Goal: Information Seeking & Learning: Learn about a topic

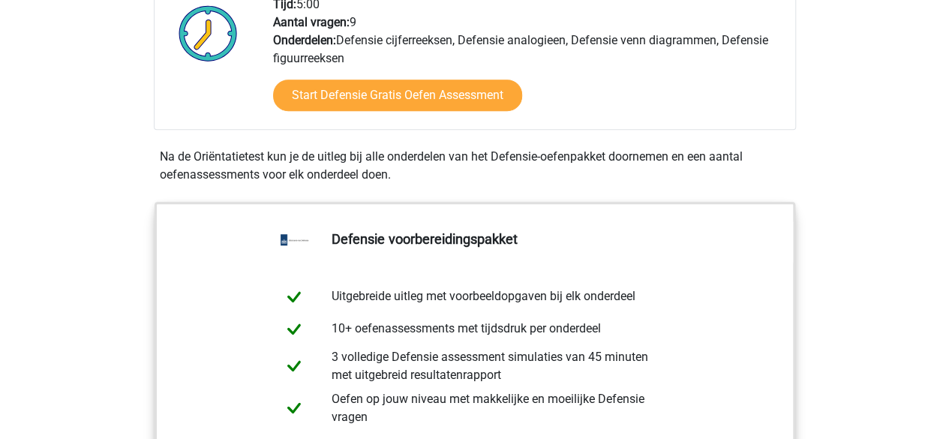
scroll to position [525, 0]
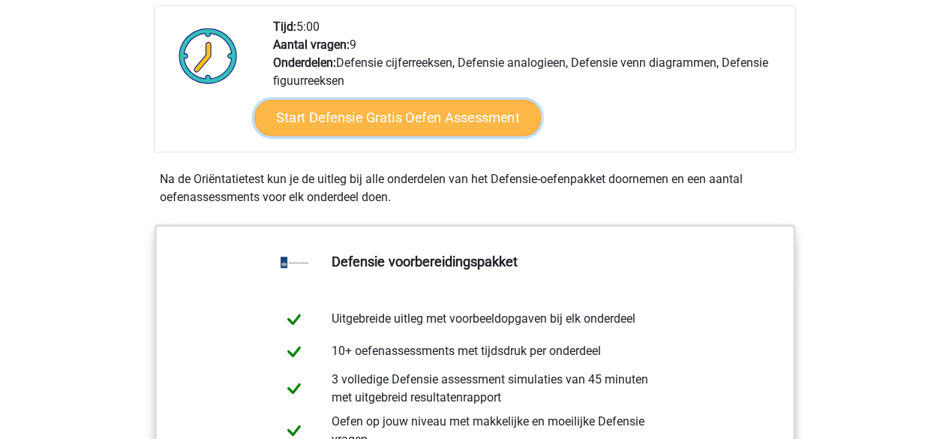
click at [484, 122] on link "Start Defensie Gratis Oefen Assessment" at bounding box center [397, 118] width 286 height 36
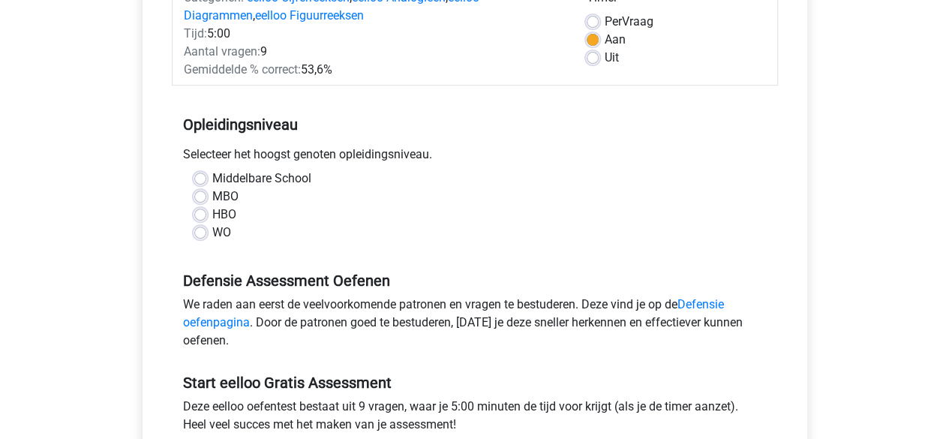
scroll to position [225, 0]
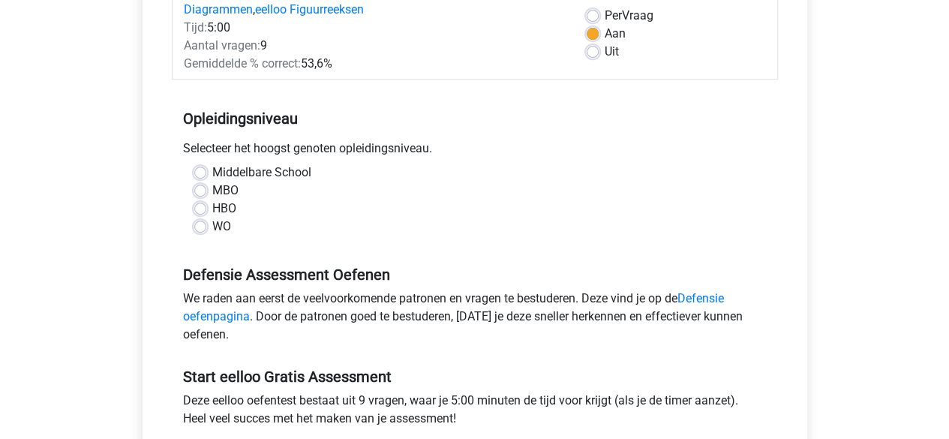
click at [212, 184] on label "MBO" at bounding box center [225, 190] width 26 height 18
click at [198, 184] on input "MBO" at bounding box center [200, 188] width 12 height 15
radio input "true"
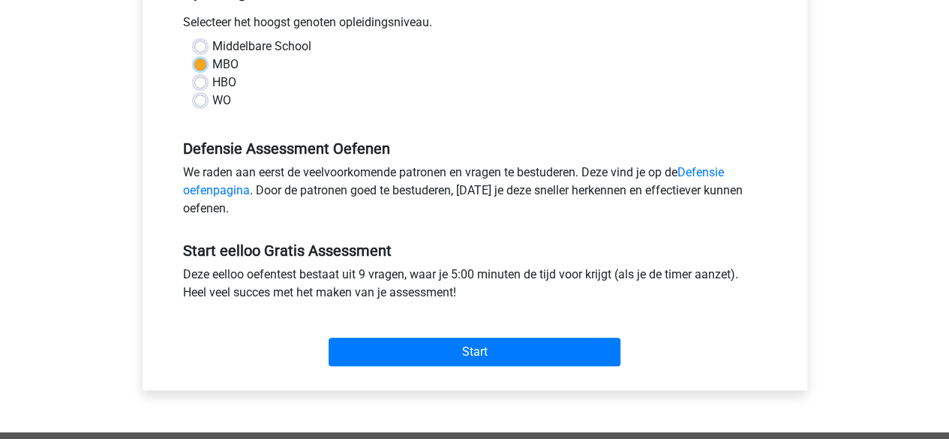
scroll to position [375, 0]
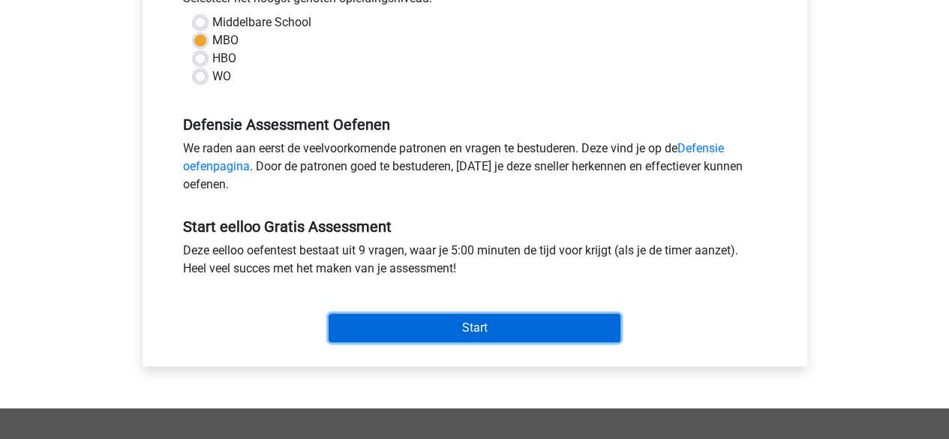
click at [517, 333] on input "Start" at bounding box center [474, 327] width 292 height 28
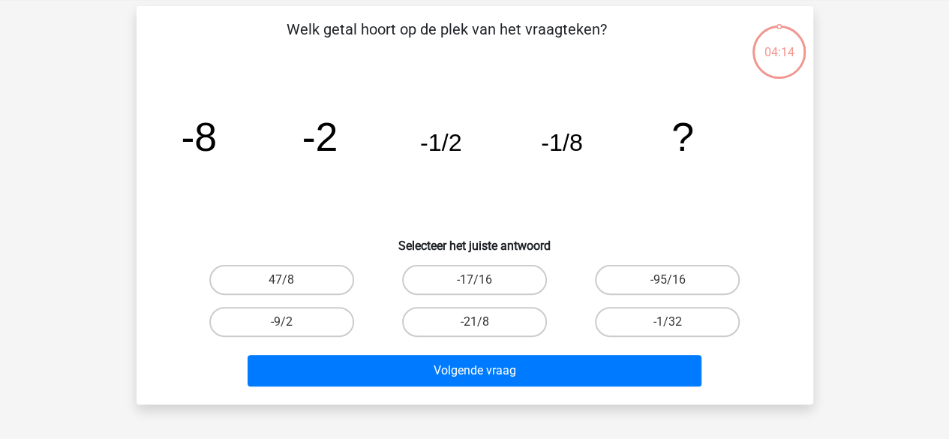
scroll to position [75, 0]
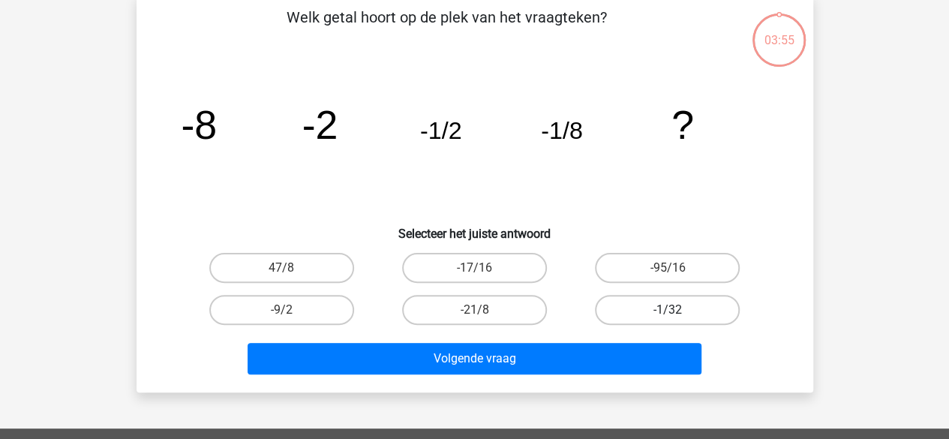
click at [661, 313] on label "-1/32" at bounding box center [667, 310] width 145 height 30
click at [667, 313] on input "-1/32" at bounding box center [672, 315] width 10 height 10
radio input "true"
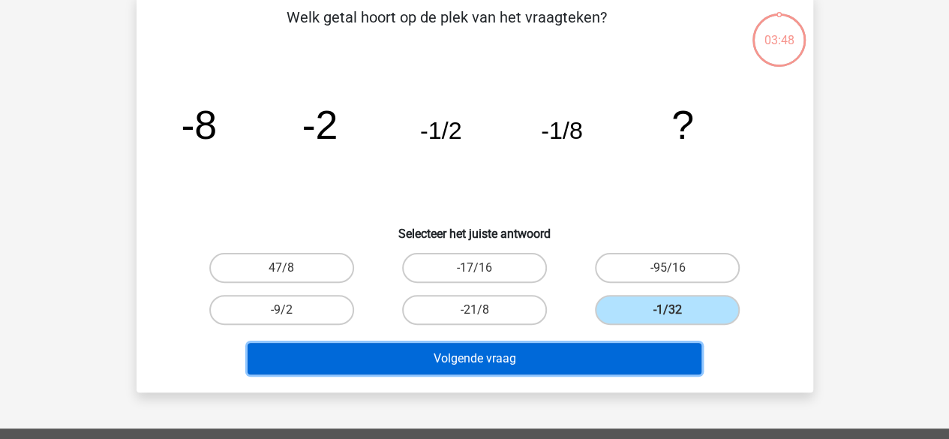
click at [534, 363] on button "Volgende vraag" at bounding box center [474, 358] width 454 height 31
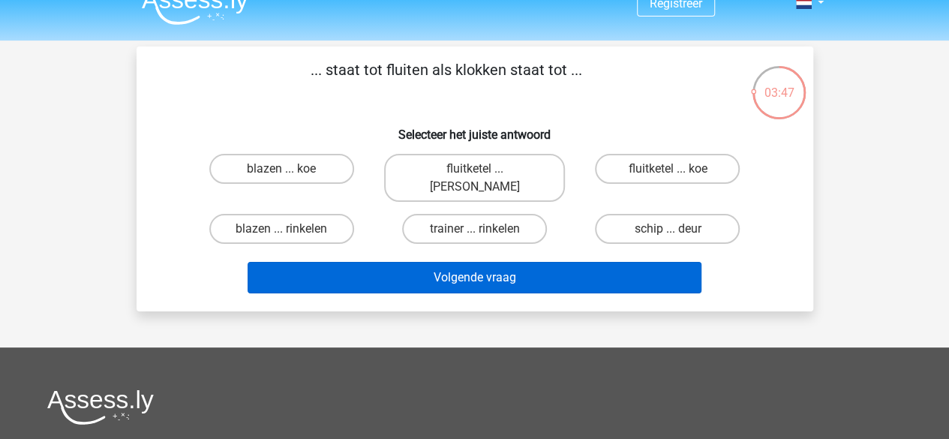
scroll to position [0, 0]
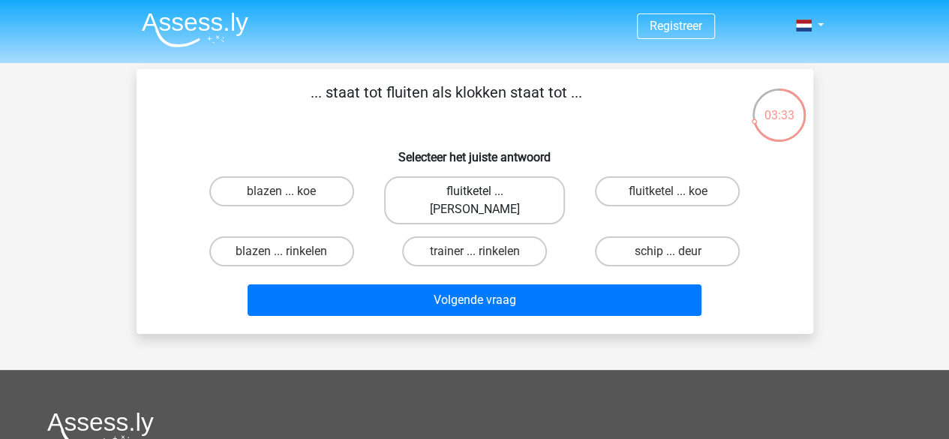
click at [526, 193] on label "fluitketel ... luiden" at bounding box center [474, 200] width 181 height 48
click at [484, 193] on input "fluitketel ... luiden" at bounding box center [479, 196] width 10 height 10
radio input "true"
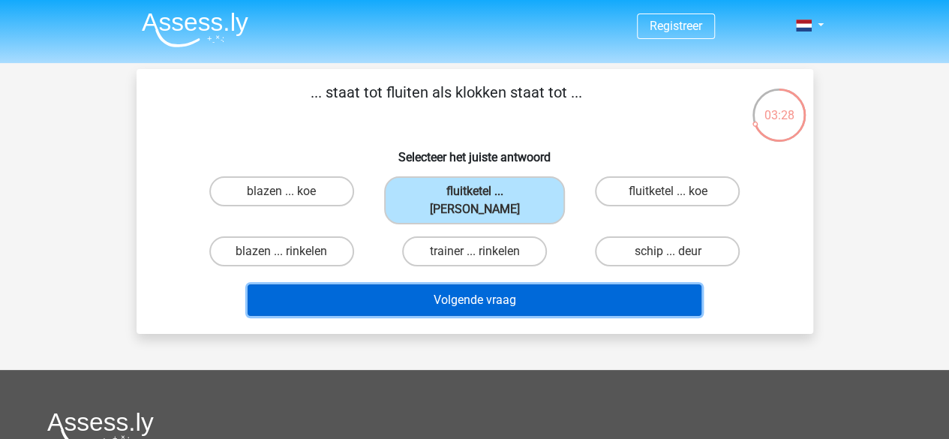
click at [516, 289] on button "Volgende vraag" at bounding box center [474, 299] width 454 height 31
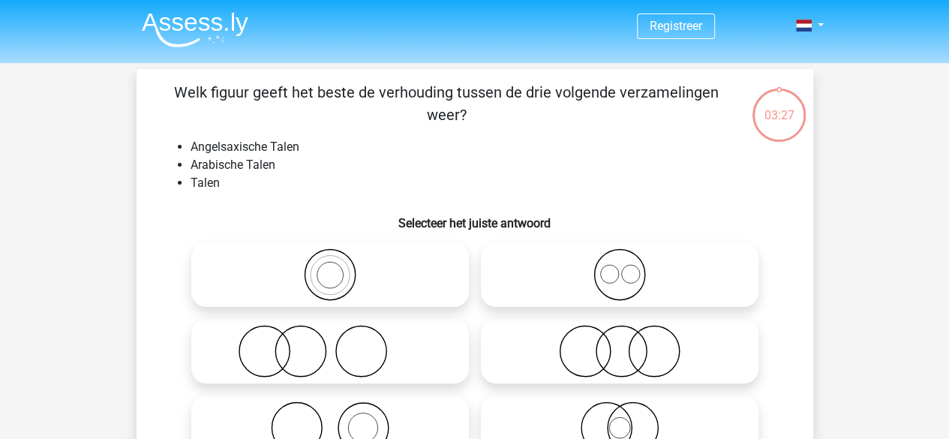
scroll to position [69, 0]
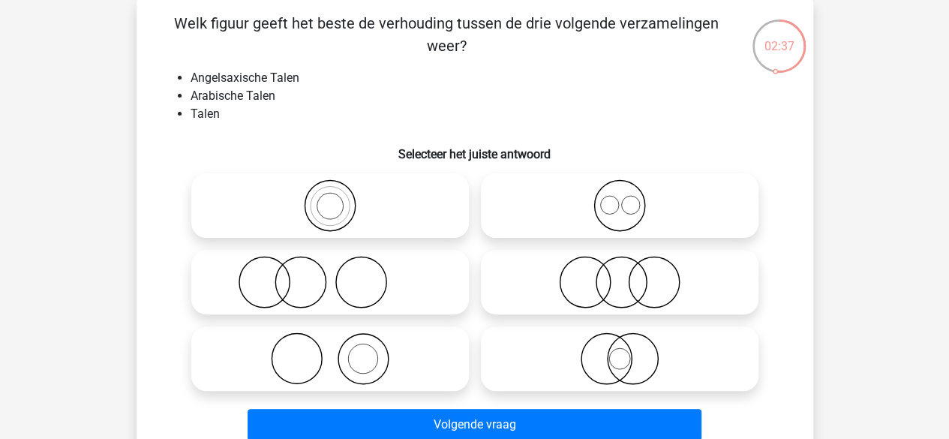
click at [622, 289] on icon at bounding box center [619, 282] width 265 height 52
click at [622, 274] on input "radio" at bounding box center [624, 270] width 10 height 10
radio input "true"
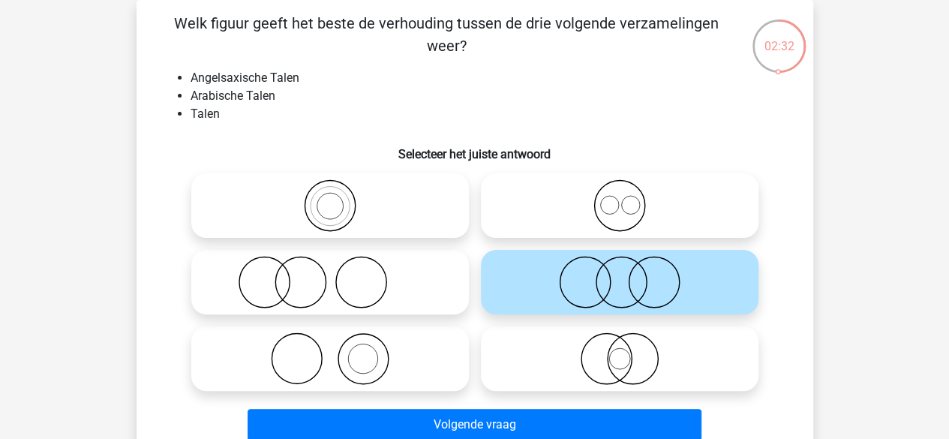
click at [598, 193] on icon at bounding box center [619, 205] width 265 height 52
click at [619, 193] on input "radio" at bounding box center [624, 193] width 10 height 10
radio input "true"
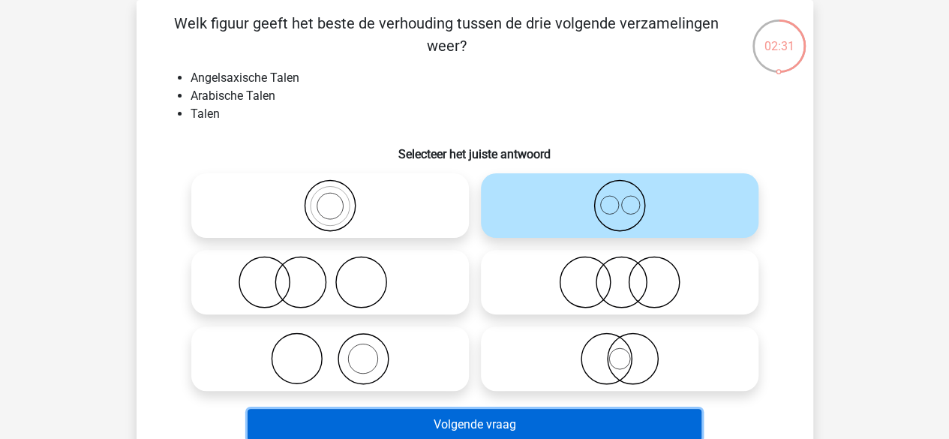
click at [540, 412] on button "Volgende vraag" at bounding box center [474, 424] width 454 height 31
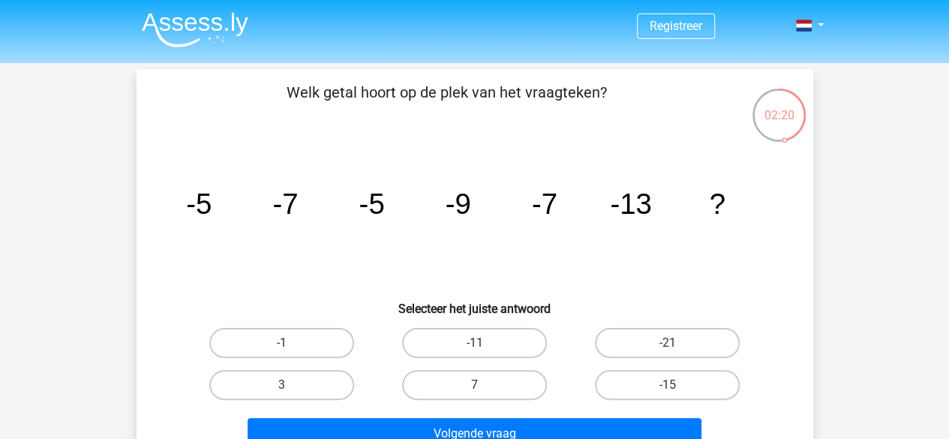
scroll to position [75, 0]
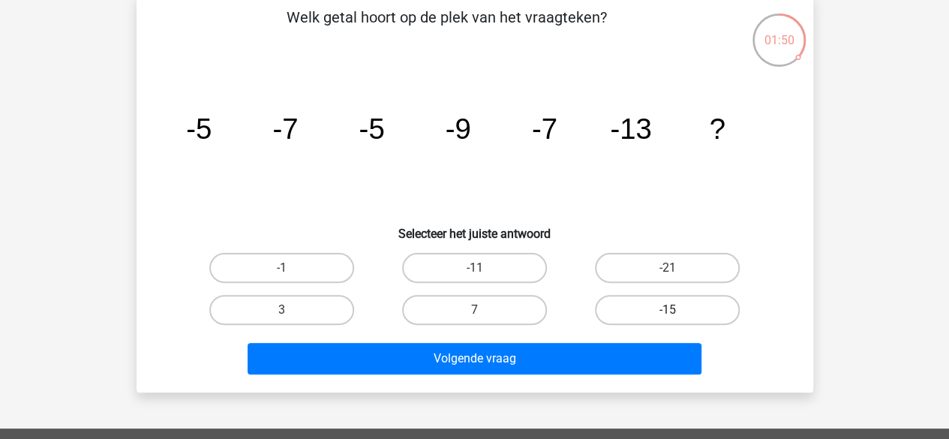
click at [669, 307] on label "-15" at bounding box center [667, 310] width 145 height 30
click at [669, 310] on input "-15" at bounding box center [672, 315] width 10 height 10
radio input "true"
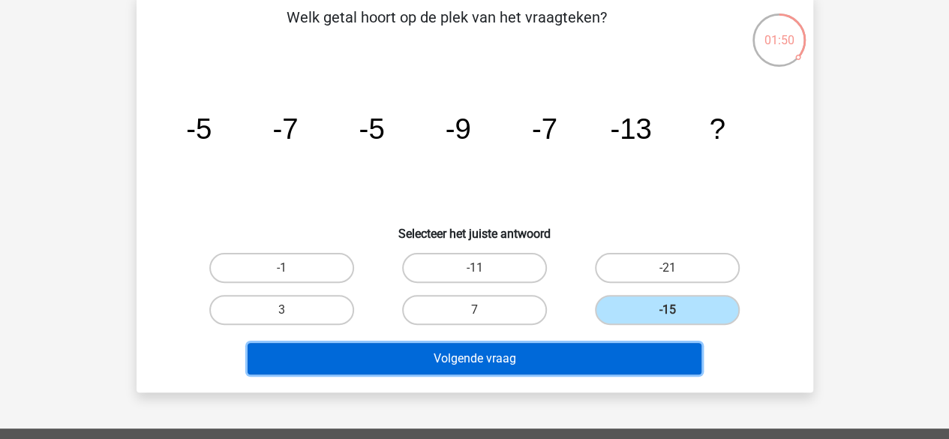
click at [619, 353] on button "Volgende vraag" at bounding box center [474, 358] width 454 height 31
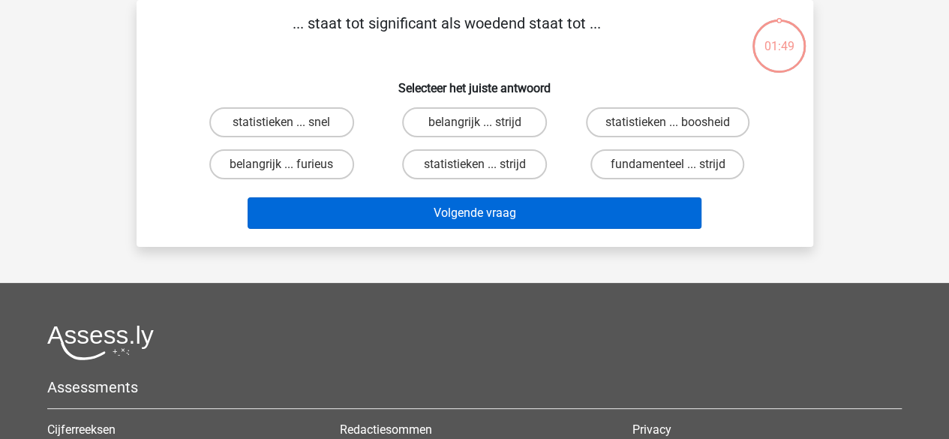
scroll to position [0, 0]
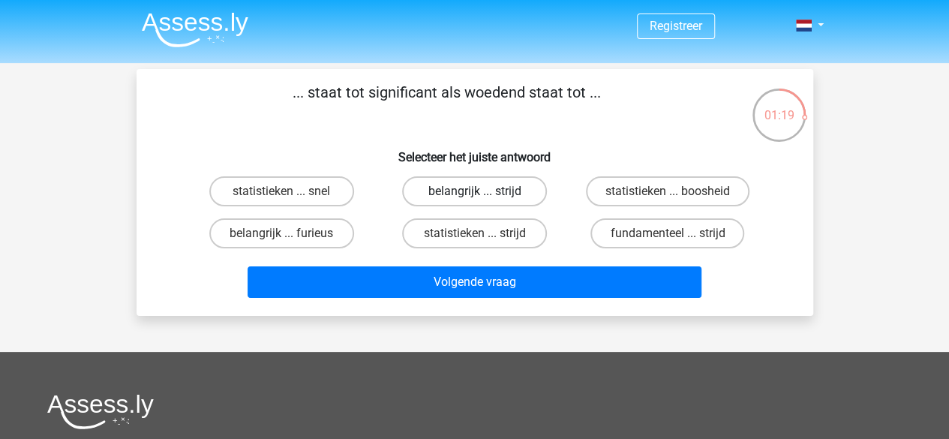
click at [495, 187] on label "belangrijk ... strijd" at bounding box center [474, 191] width 145 height 30
click at [484, 191] on input "belangrijk ... strijd" at bounding box center [479, 196] width 10 height 10
radio input "true"
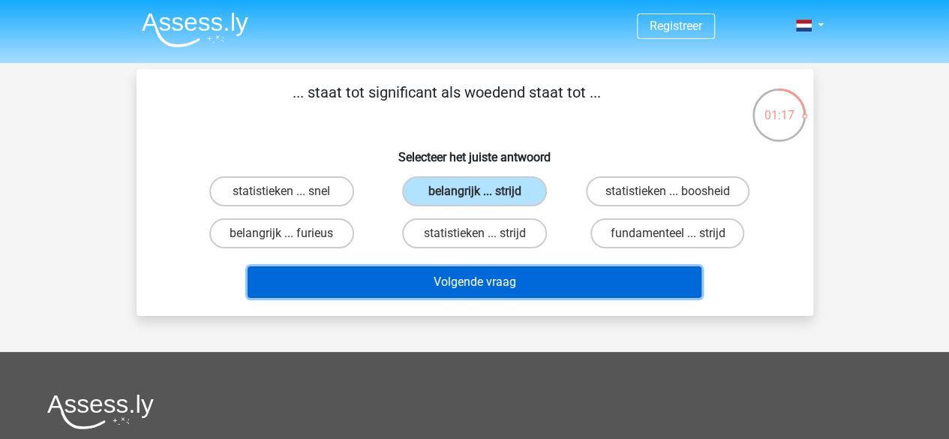
click at [586, 285] on button "Volgende vraag" at bounding box center [474, 281] width 454 height 31
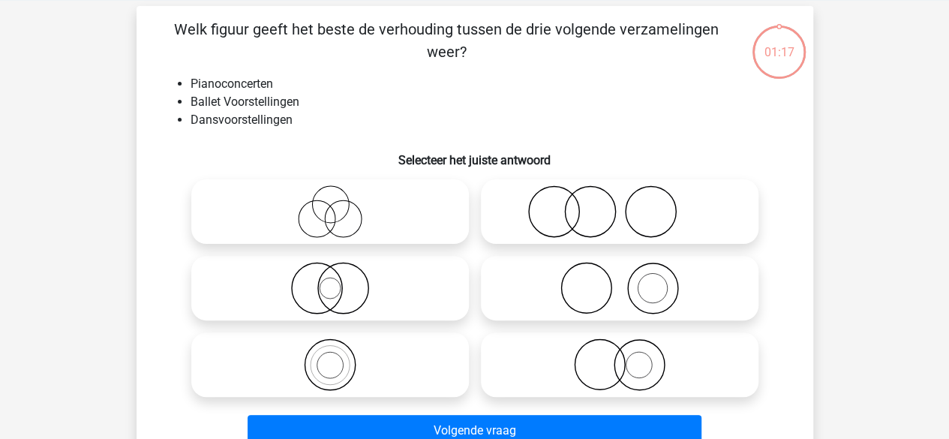
scroll to position [69, 0]
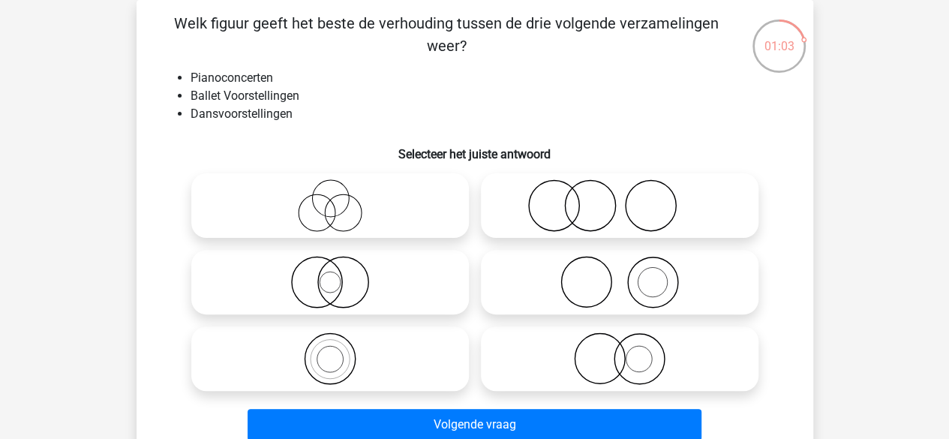
click at [612, 348] on icon at bounding box center [619, 358] width 265 height 52
click at [619, 348] on input "radio" at bounding box center [624, 346] width 10 height 10
radio input "true"
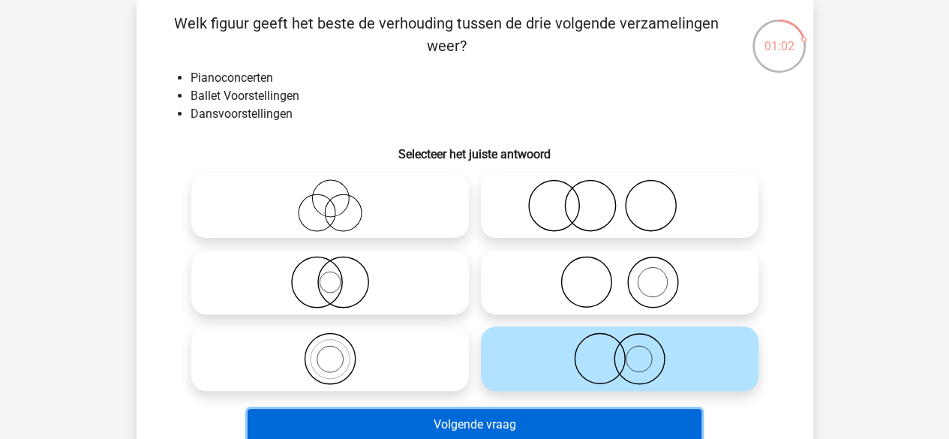
click at [591, 421] on button "Volgende vraag" at bounding box center [474, 424] width 454 height 31
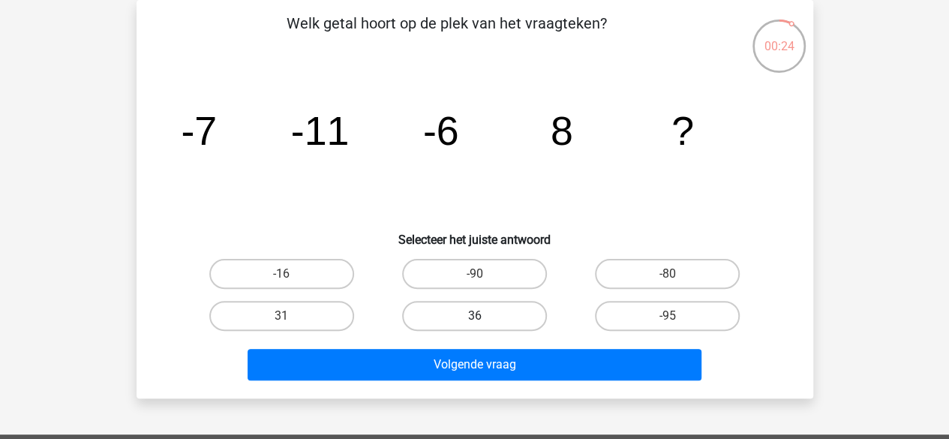
drag, startPoint x: 463, startPoint y: 318, endPoint x: 463, endPoint y: 328, distance: 9.7
click at [463, 328] on label "36" at bounding box center [474, 316] width 145 height 30
click at [474, 325] on input "36" at bounding box center [479, 321] width 10 height 10
radio input "true"
click at [481, 316] on input "36" at bounding box center [479, 321] width 10 height 10
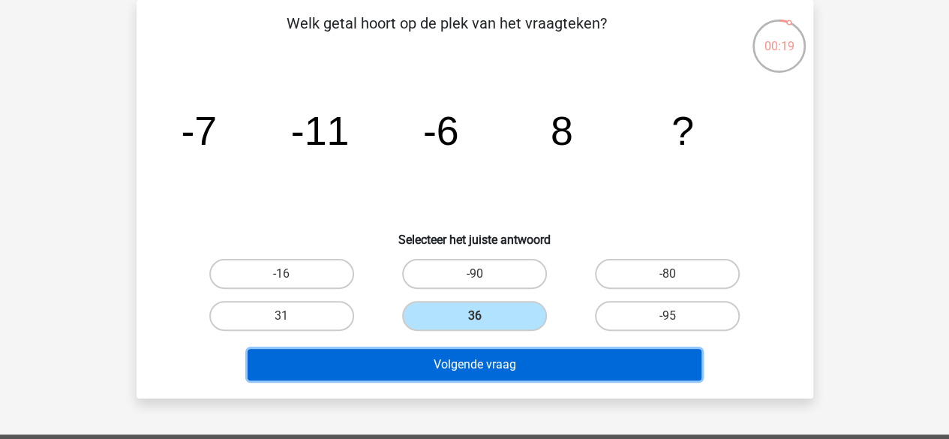
click at [574, 356] on button "Volgende vraag" at bounding box center [474, 364] width 454 height 31
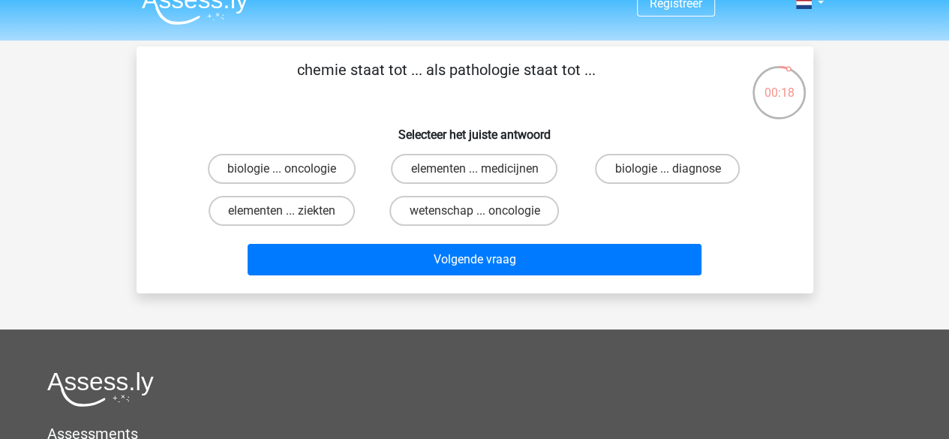
scroll to position [0, 0]
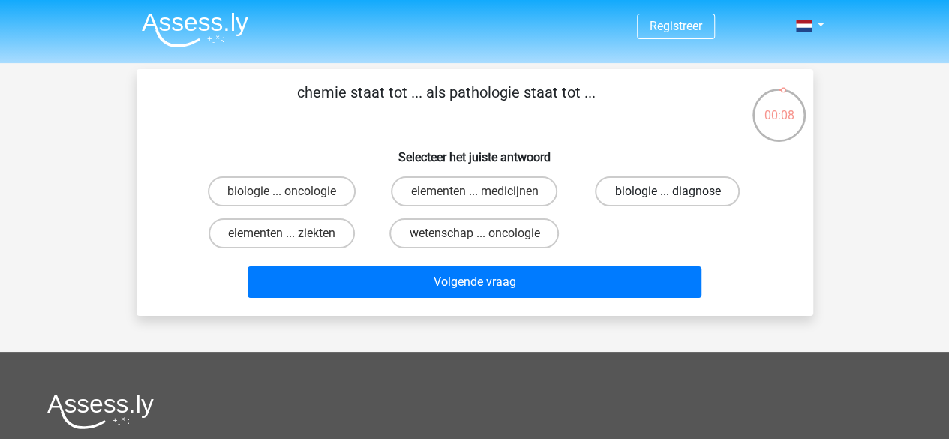
click at [655, 184] on label "biologie ... diagnose" at bounding box center [667, 191] width 145 height 30
click at [667, 191] on input "biologie ... diagnose" at bounding box center [672, 196] width 10 height 10
radio input "true"
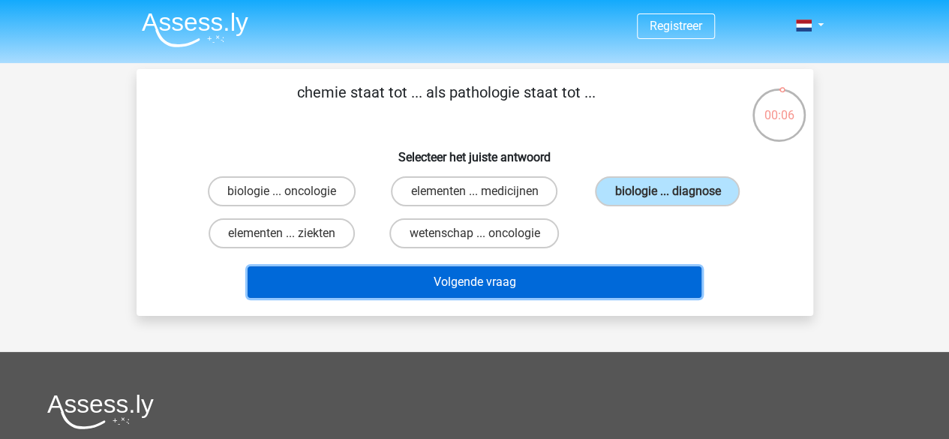
click at [559, 275] on button "Volgende vraag" at bounding box center [474, 281] width 454 height 31
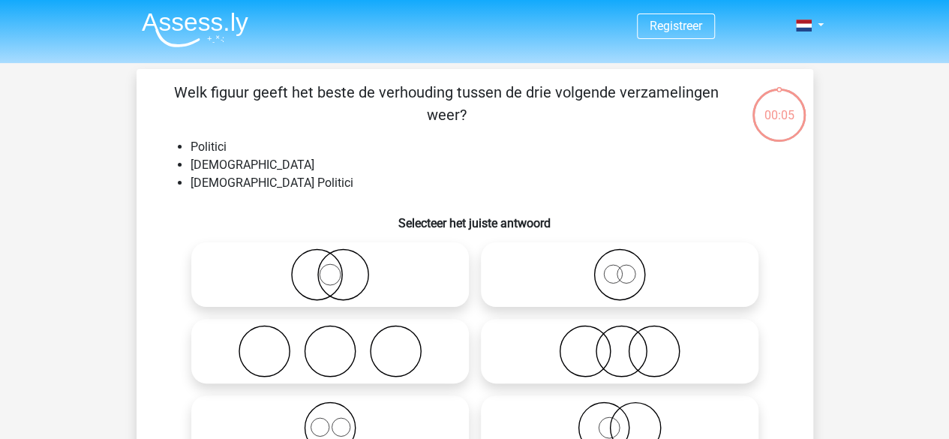
scroll to position [69, 0]
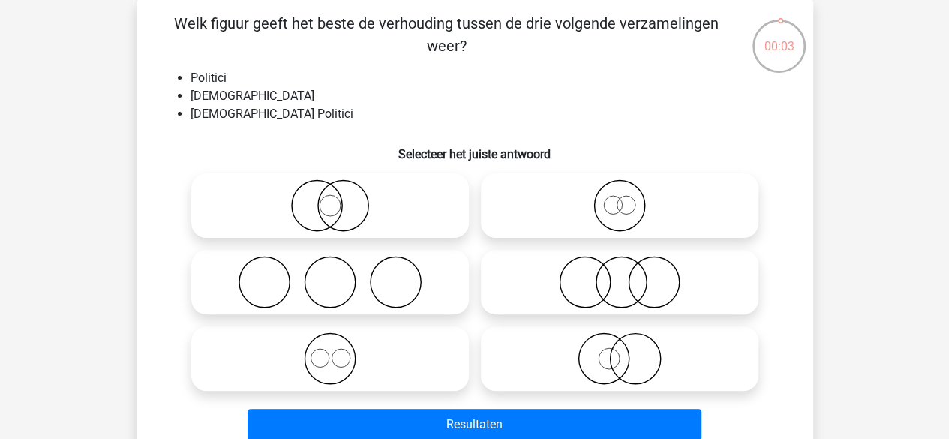
click at [625, 287] on icon at bounding box center [619, 282] width 265 height 52
click at [625, 274] on input "radio" at bounding box center [624, 270] width 10 height 10
radio input "true"
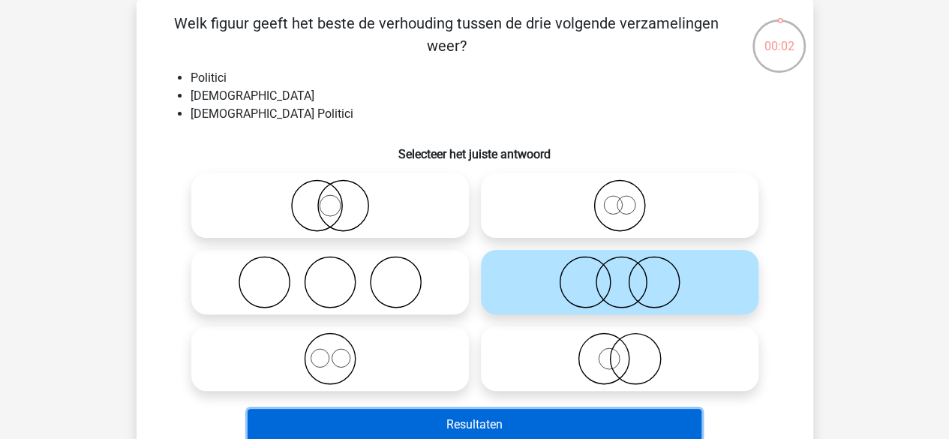
click at [541, 420] on button "Resultaten" at bounding box center [474, 424] width 454 height 31
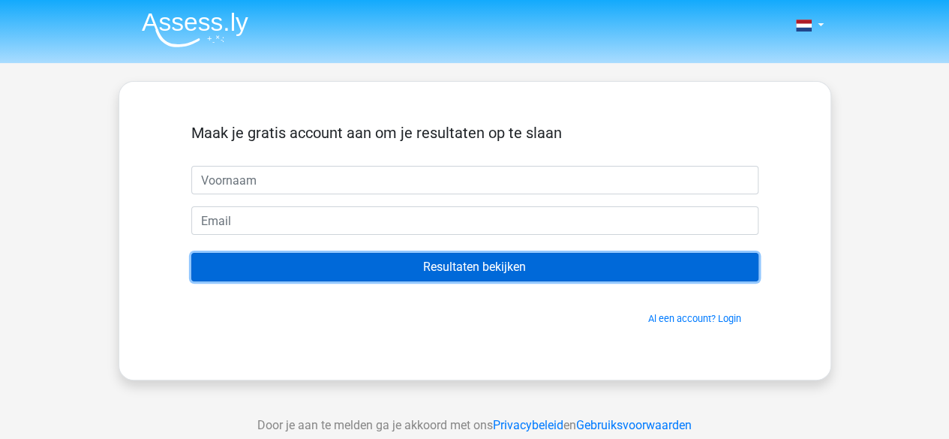
click at [509, 275] on input "Resultaten bekijken" at bounding box center [474, 267] width 567 height 28
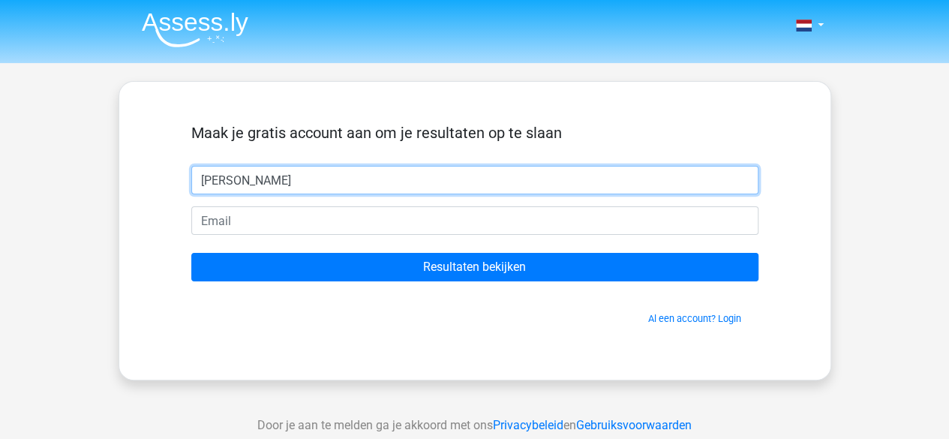
type input "[PERSON_NAME]"
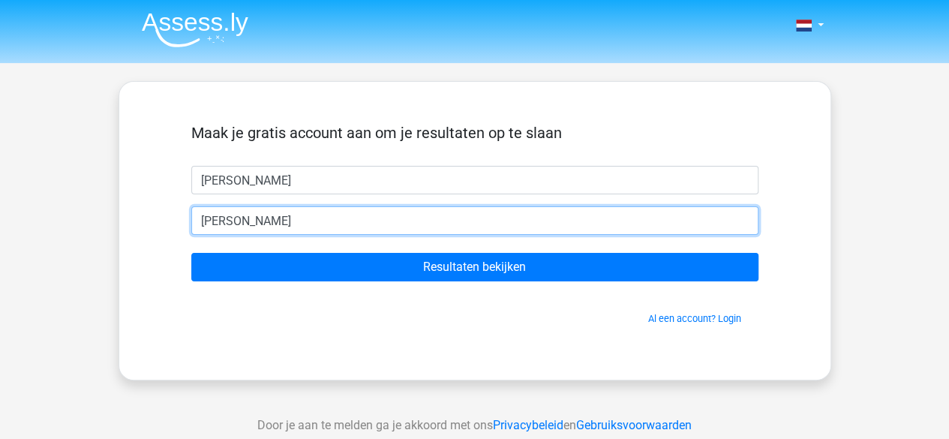
type input "[EMAIL_ADDRESS][DOMAIN_NAME]"
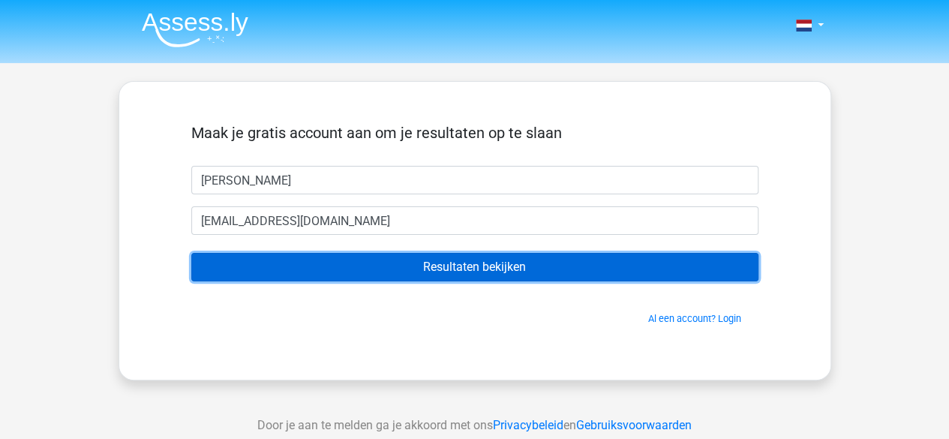
click at [404, 269] on input "Resultaten bekijken" at bounding box center [474, 267] width 567 height 28
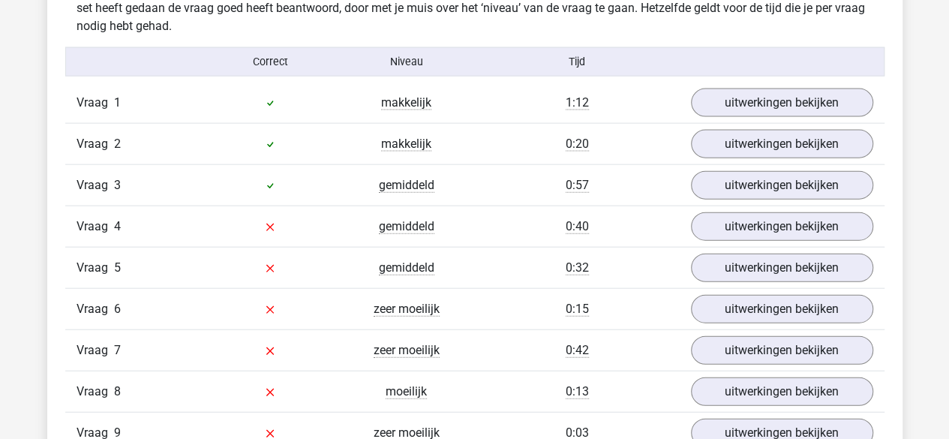
scroll to position [1650, 0]
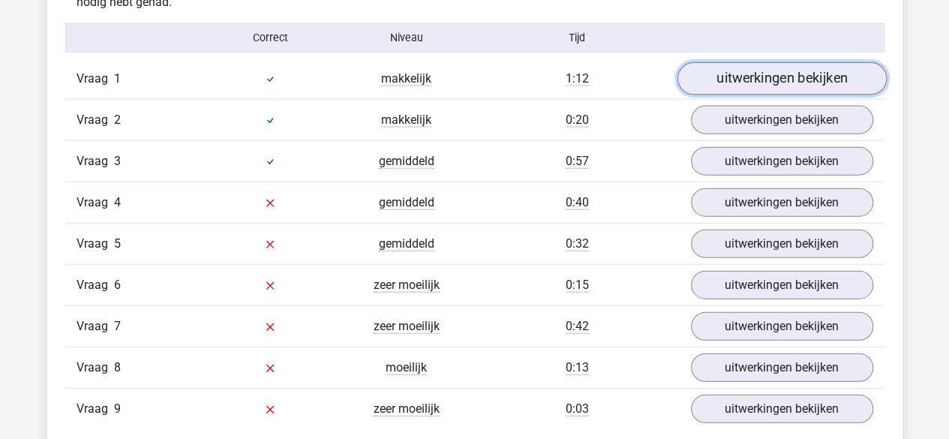
click at [860, 79] on link "uitwerkingen bekijken" at bounding box center [780, 78] width 209 height 33
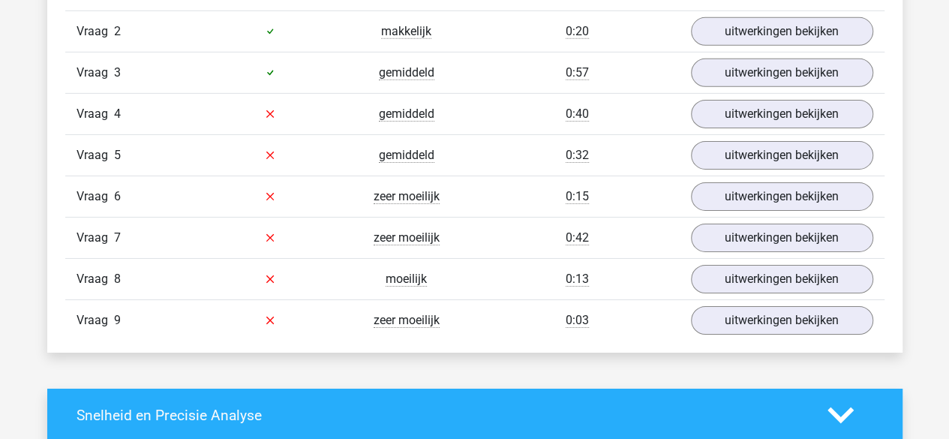
scroll to position [2400, 0]
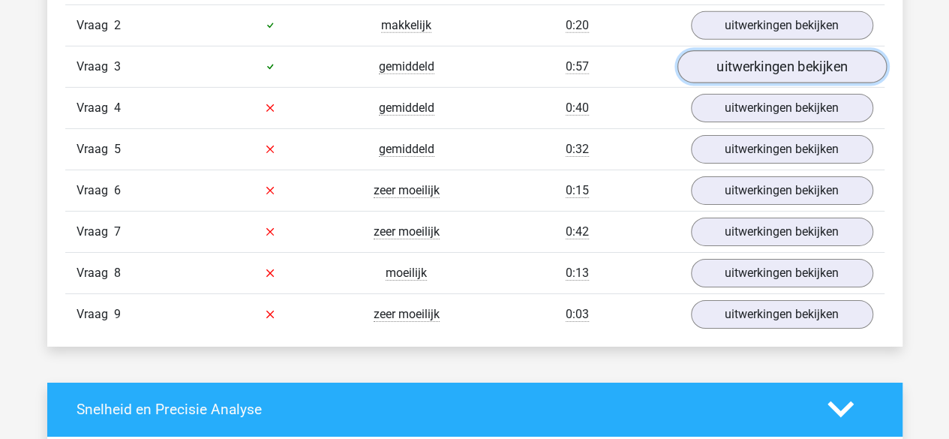
click at [798, 61] on link "uitwerkingen bekijken" at bounding box center [780, 66] width 209 height 33
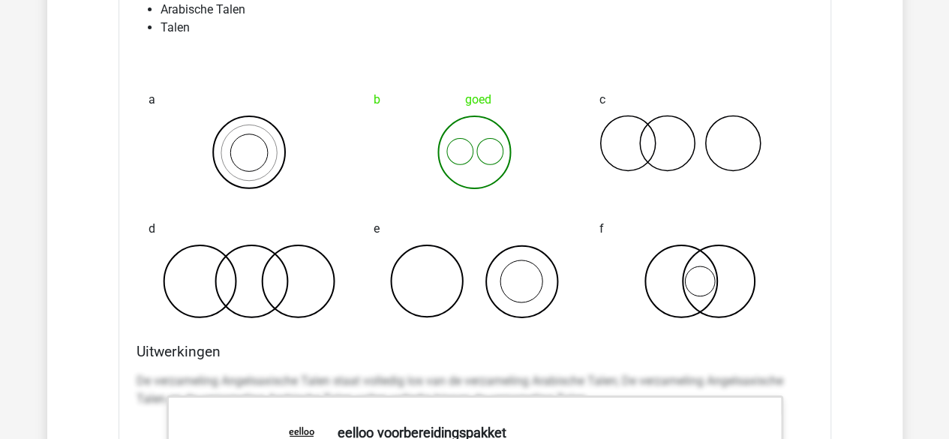
scroll to position [2250, 0]
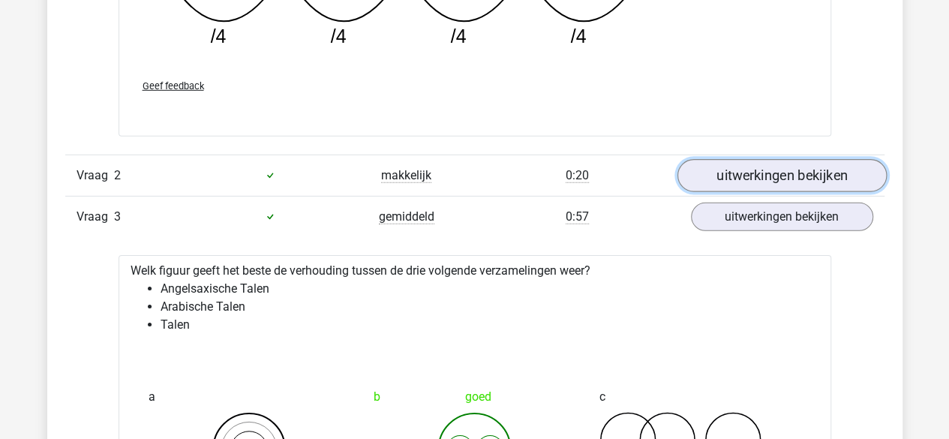
click at [715, 166] on link "uitwerkingen bekijken" at bounding box center [780, 175] width 209 height 33
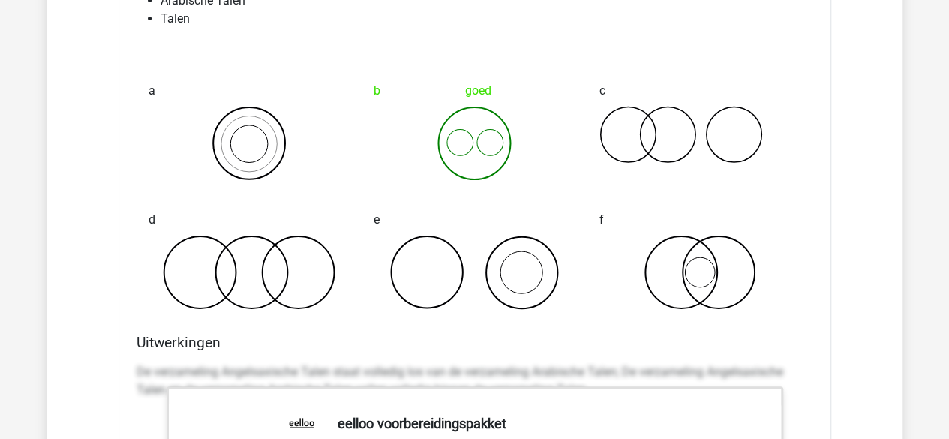
scroll to position [2774, 0]
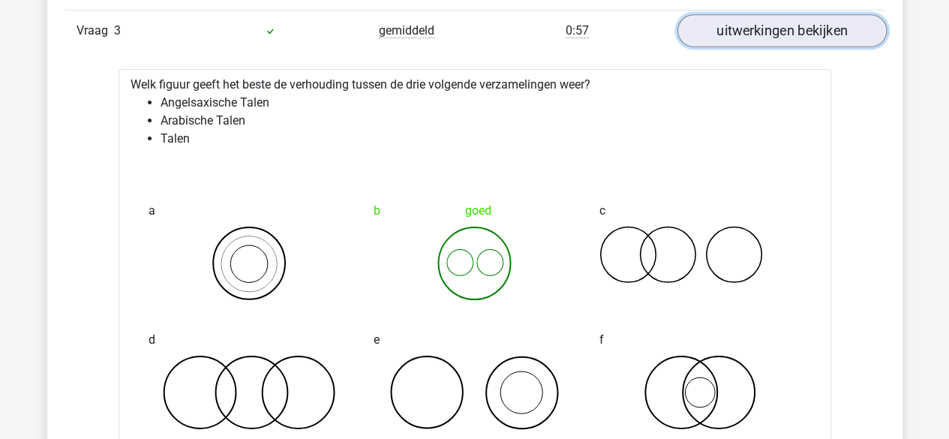
click at [730, 35] on link "uitwerkingen bekijken" at bounding box center [780, 30] width 209 height 33
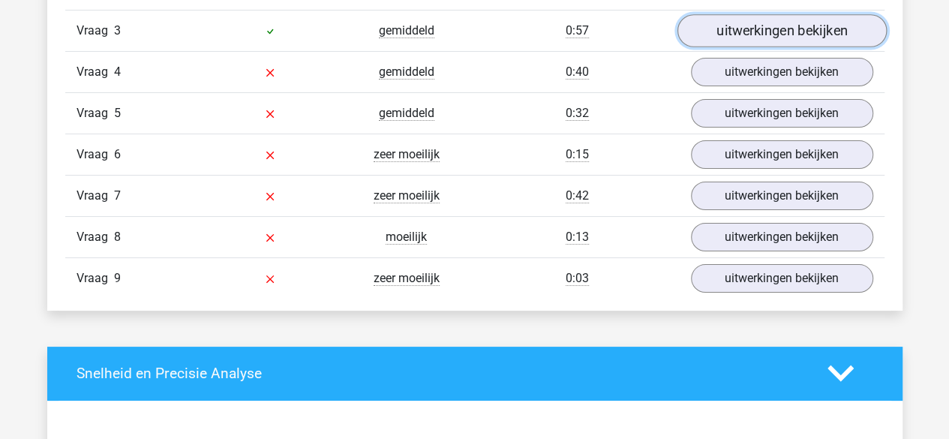
click at [730, 35] on link "uitwerkingen bekijken" at bounding box center [780, 30] width 209 height 33
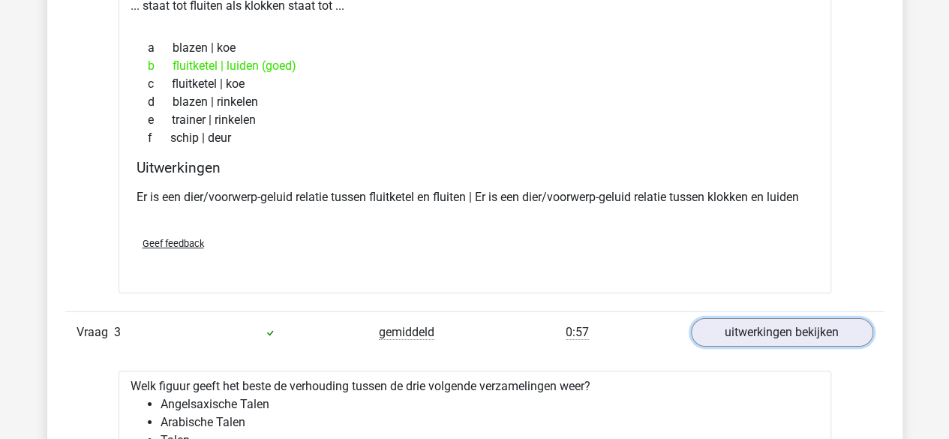
scroll to position [2325, 0]
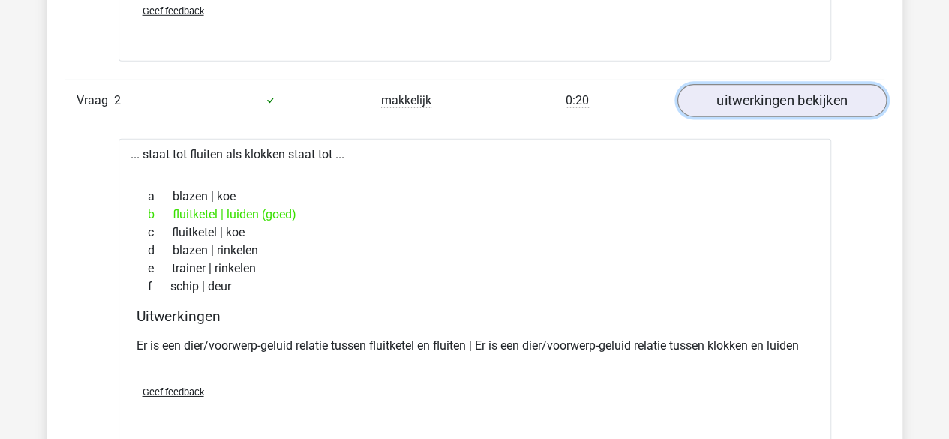
click at [748, 102] on link "uitwerkingen bekijken" at bounding box center [780, 100] width 209 height 33
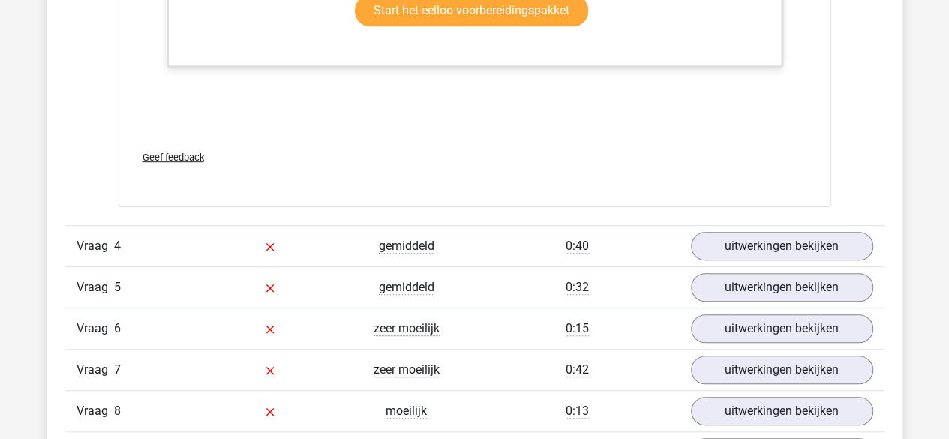
scroll to position [3374, 0]
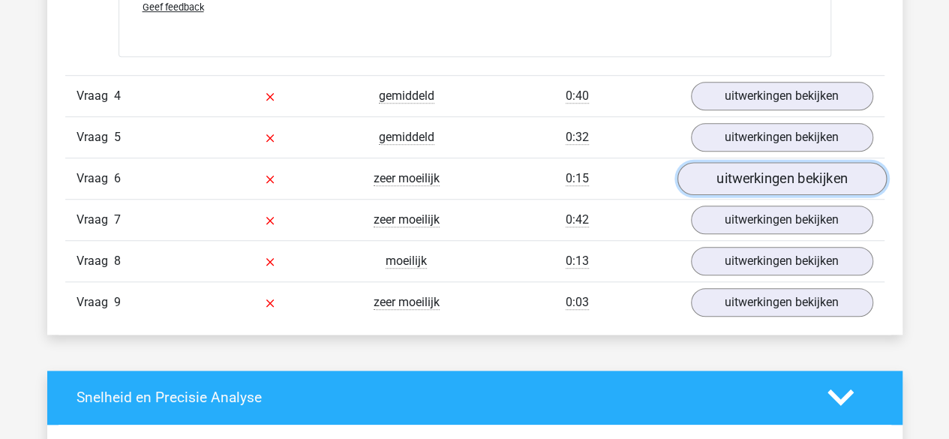
click at [726, 176] on link "uitwerkingen bekijken" at bounding box center [780, 178] width 209 height 33
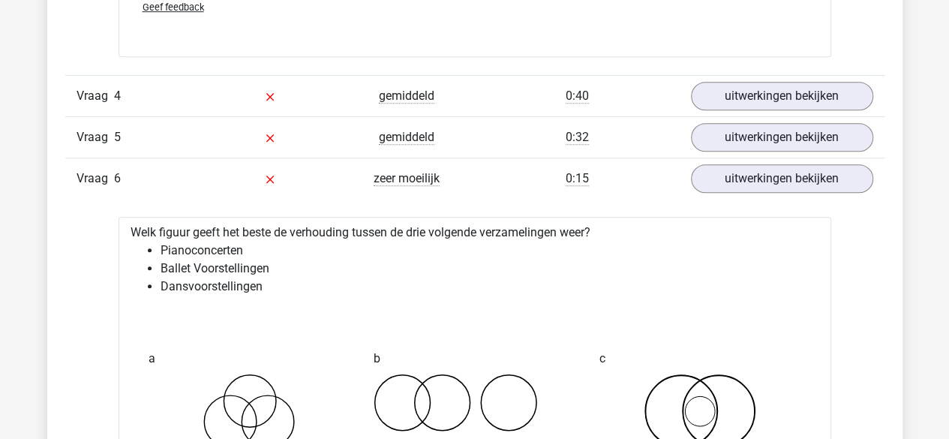
click at [728, 190] on div "Vraag 6 zeer moeilijk 0:15 uitwerkingen bekijken" at bounding box center [474, 177] width 819 height 41
click at [738, 168] on link "uitwerkingen bekijken" at bounding box center [780, 178] width 209 height 33
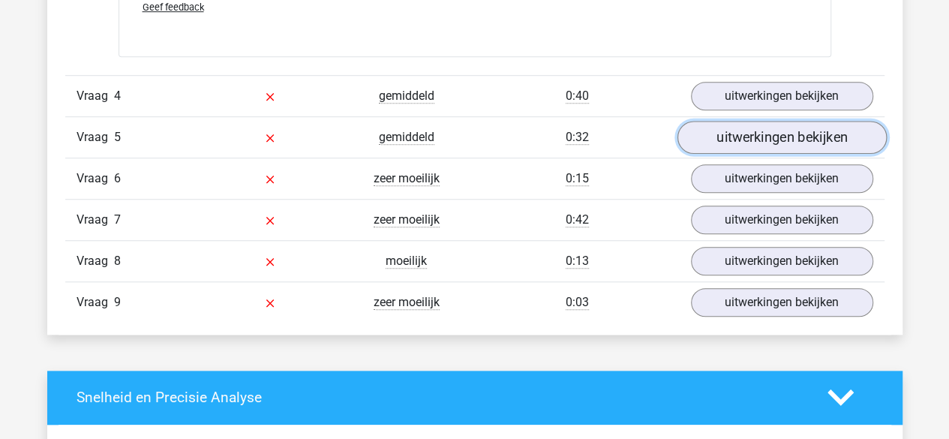
click at [757, 136] on link "uitwerkingen bekijken" at bounding box center [780, 137] width 209 height 33
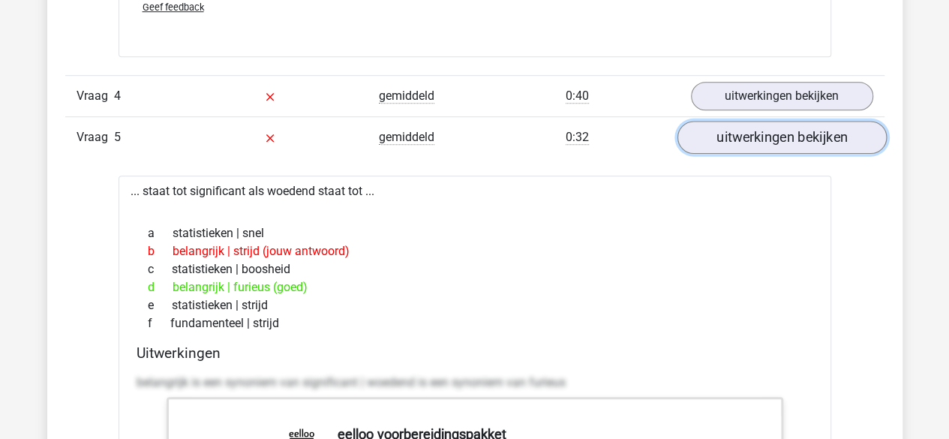
click at [799, 139] on link "uitwerkingen bekijken" at bounding box center [780, 137] width 209 height 33
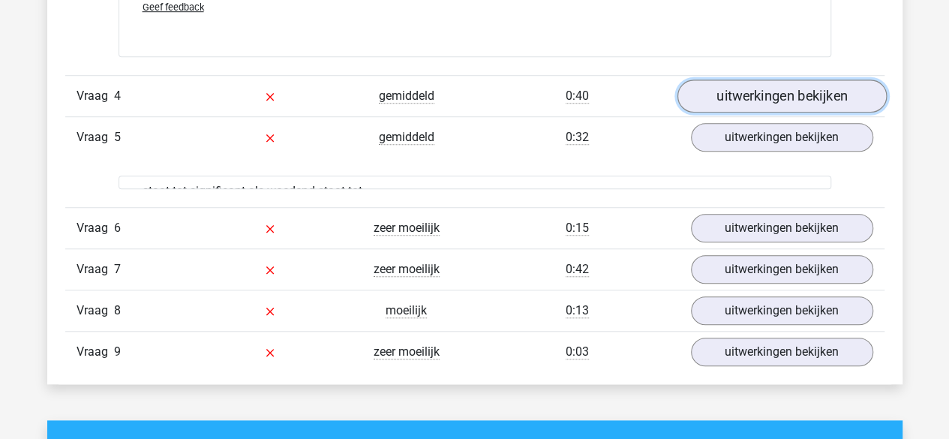
click at [804, 91] on link "uitwerkingen bekijken" at bounding box center [780, 95] width 209 height 33
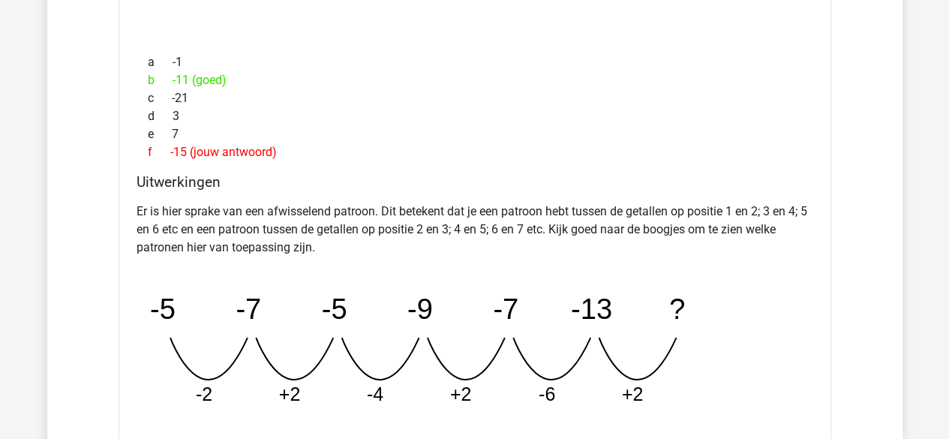
scroll to position [3674, 0]
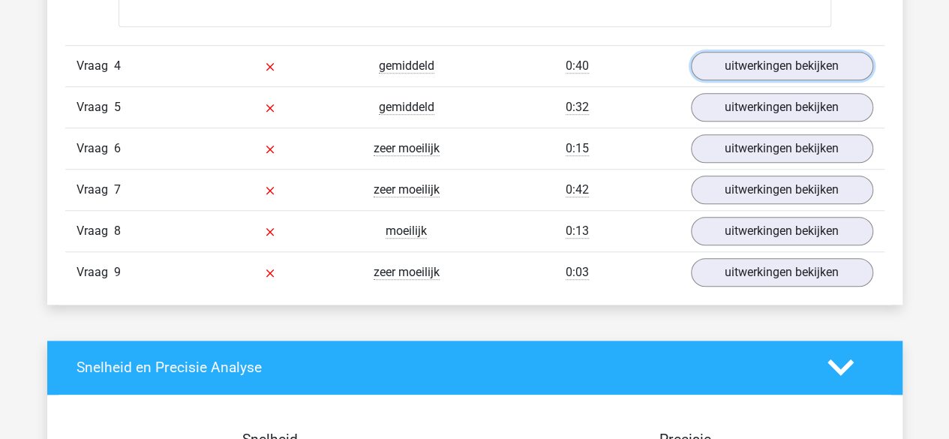
scroll to position [3400, 0]
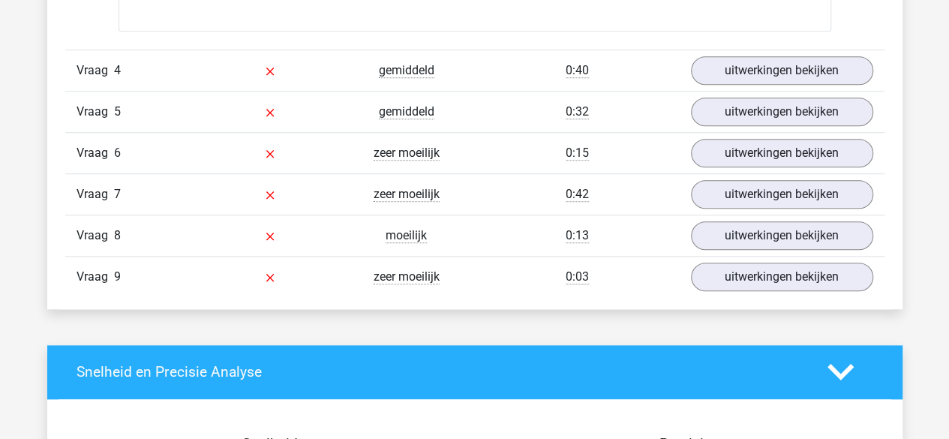
click at [851, 358] on icon at bounding box center [840, 371] width 26 height 26
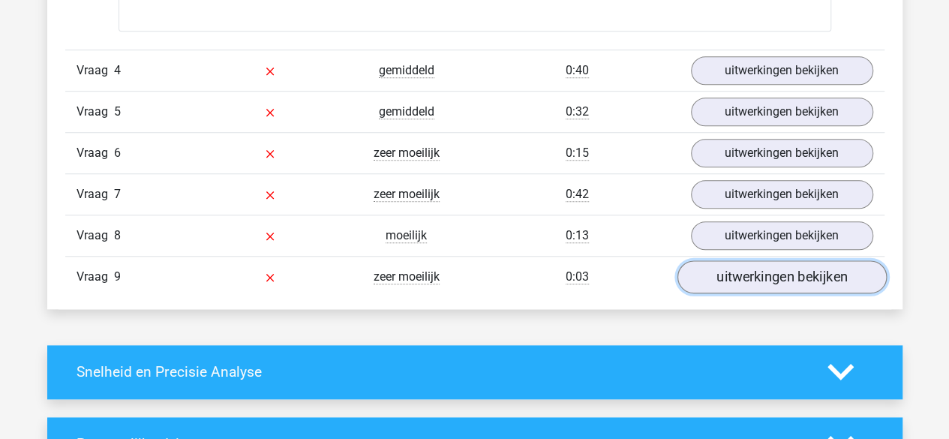
click at [787, 271] on link "uitwerkingen bekijken" at bounding box center [780, 276] width 209 height 33
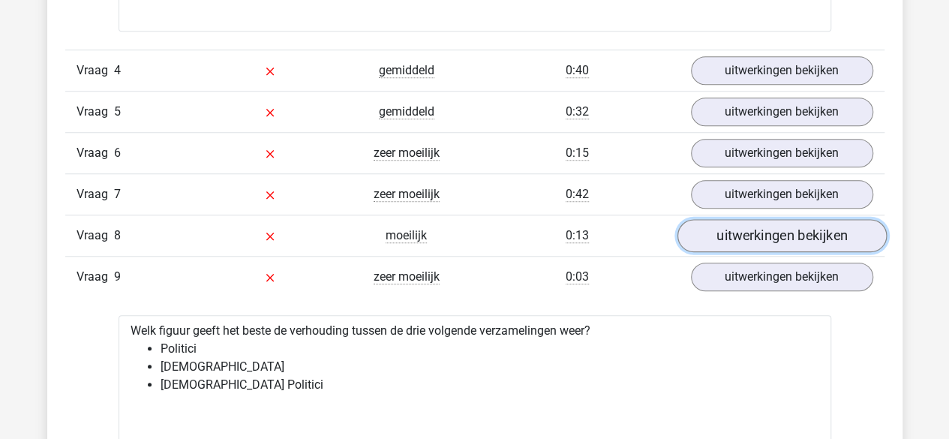
click at [756, 223] on link "uitwerkingen bekijken" at bounding box center [780, 235] width 209 height 33
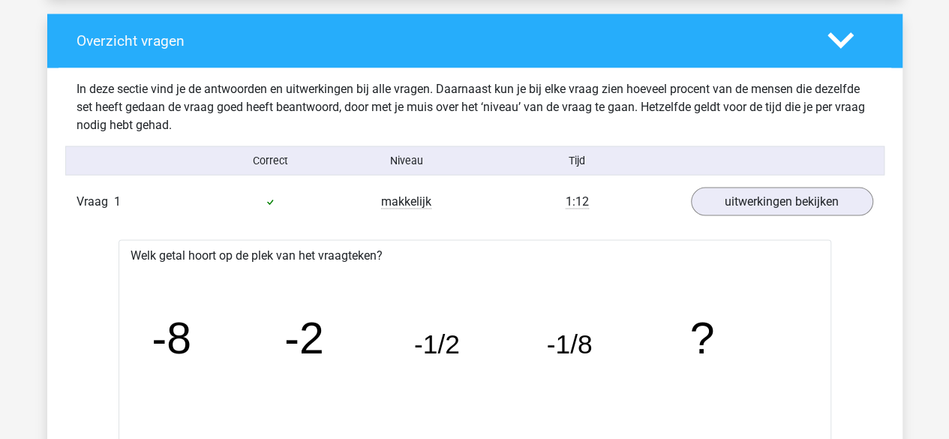
scroll to position [1525, 0]
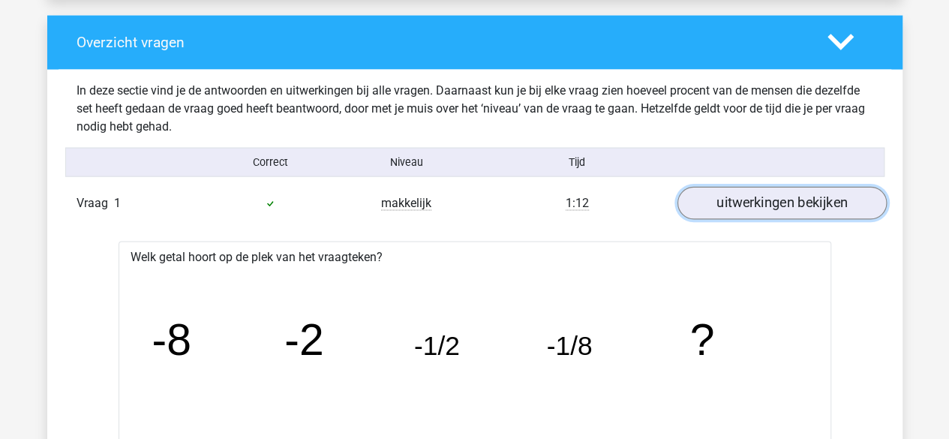
click at [787, 202] on link "uitwerkingen bekijken" at bounding box center [780, 203] width 209 height 33
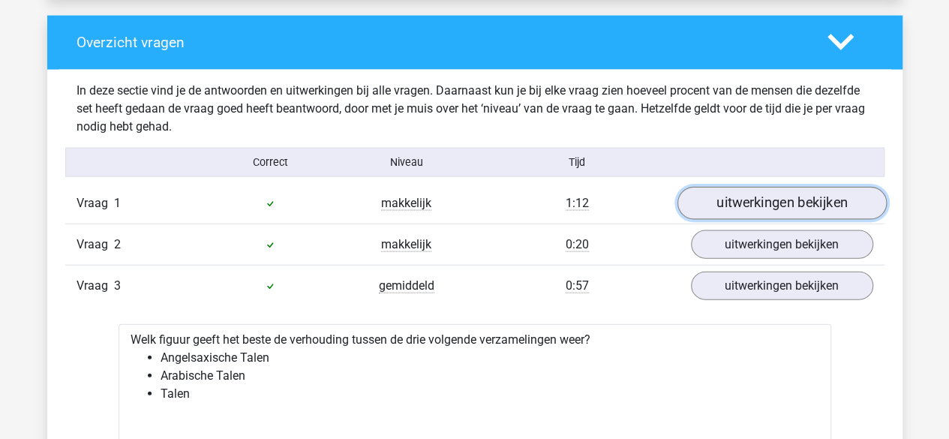
click at [787, 202] on link "uitwerkingen bekijken" at bounding box center [780, 203] width 209 height 33
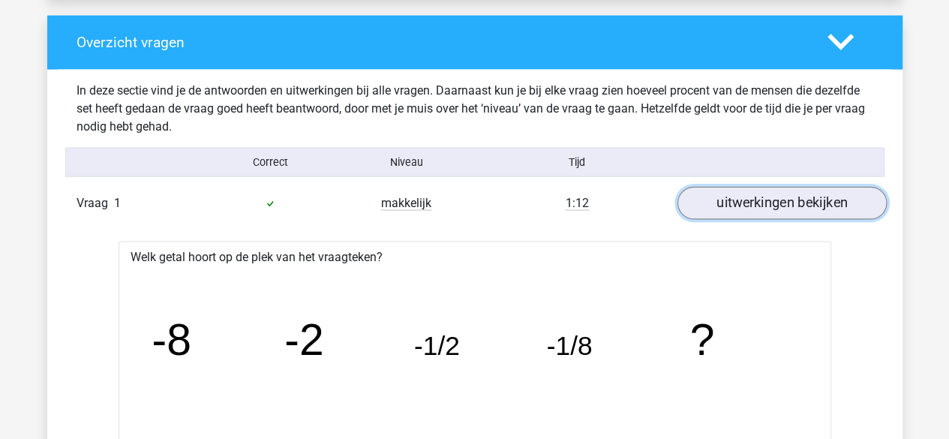
click at [787, 202] on link "uitwerkingen bekijken" at bounding box center [780, 203] width 209 height 33
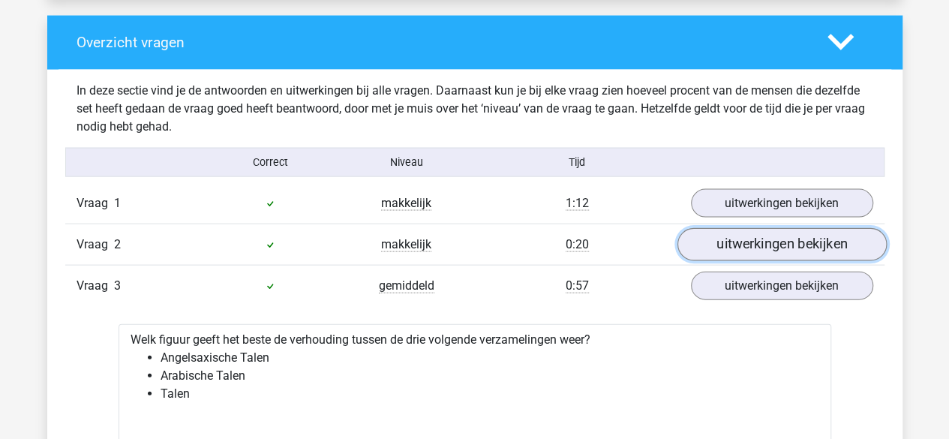
click at [766, 246] on link "uitwerkingen bekijken" at bounding box center [780, 244] width 209 height 33
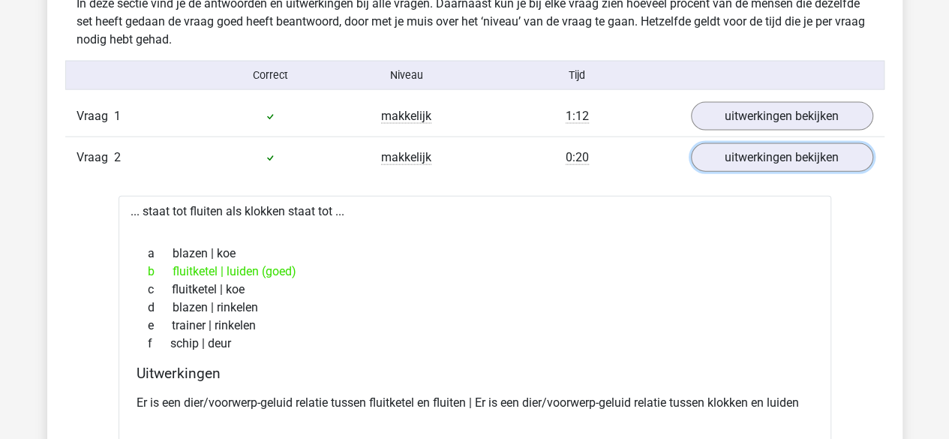
scroll to position [1750, 0]
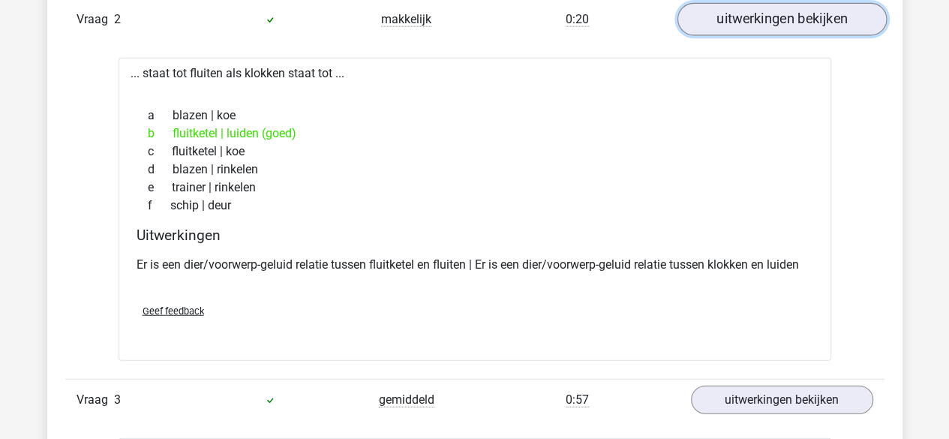
click at [811, 21] on link "uitwerkingen bekijken" at bounding box center [780, 19] width 209 height 33
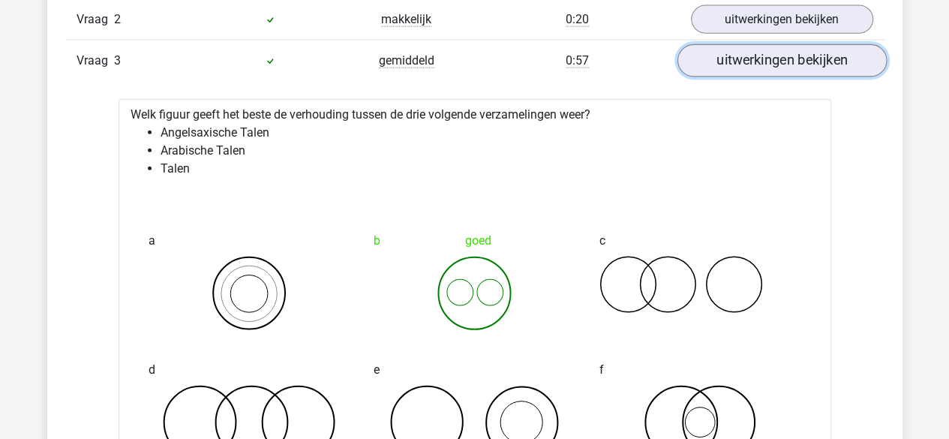
click at [775, 48] on link "uitwerkingen bekijken" at bounding box center [780, 60] width 209 height 33
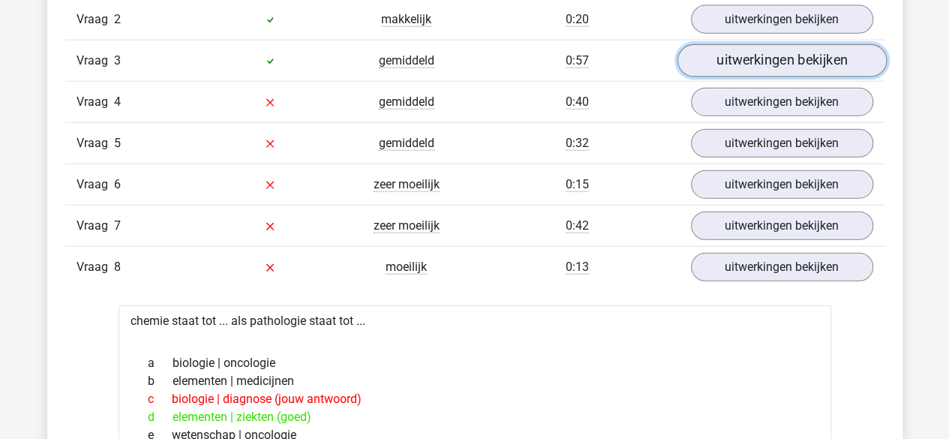
click at [769, 49] on link "uitwerkingen bekijken" at bounding box center [780, 60] width 209 height 33
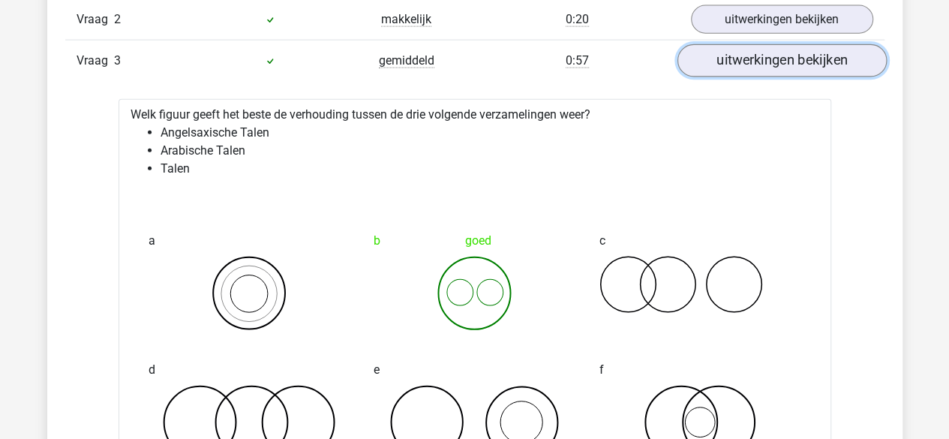
drag, startPoint x: 768, startPoint y: 50, endPoint x: 766, endPoint y: 58, distance: 7.8
click at [768, 52] on link "uitwerkingen bekijken" at bounding box center [780, 60] width 209 height 33
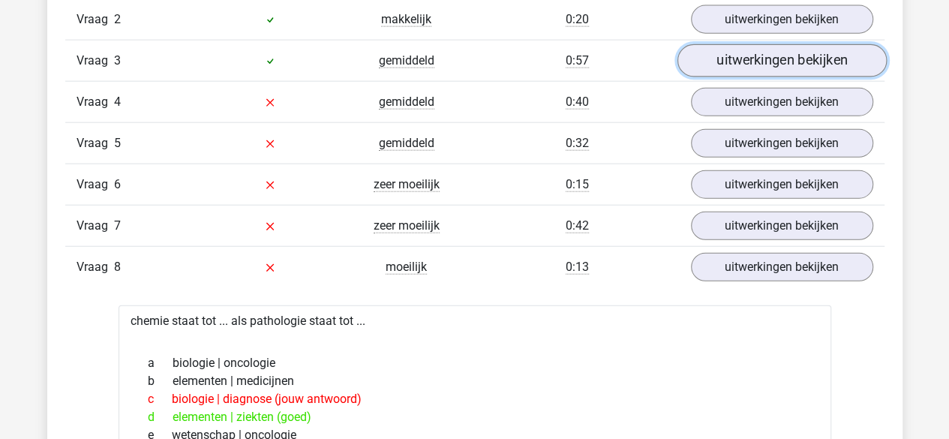
click at [762, 64] on link "uitwerkingen bekijken" at bounding box center [780, 60] width 209 height 33
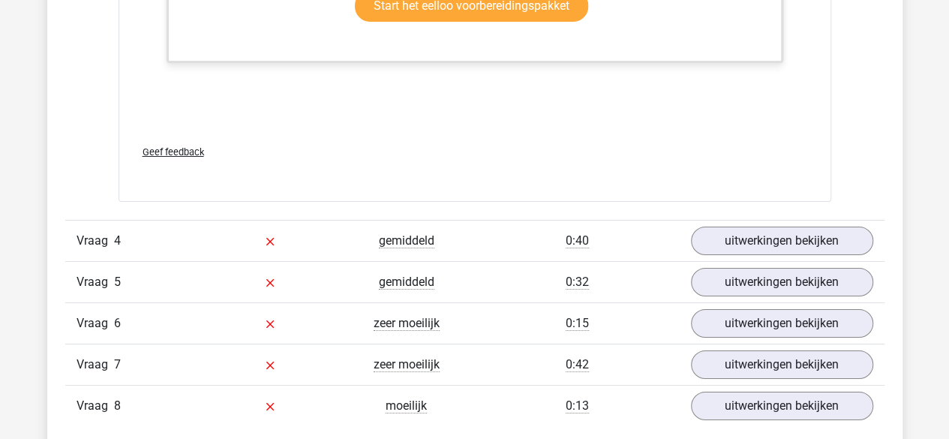
scroll to position [2575, 0]
click at [819, 248] on div "Vraag 4 gemiddeld 0:40 uitwerkingen bekijken" at bounding box center [474, 239] width 819 height 41
click at [819, 227] on link "uitwerkingen bekijken" at bounding box center [780, 239] width 209 height 33
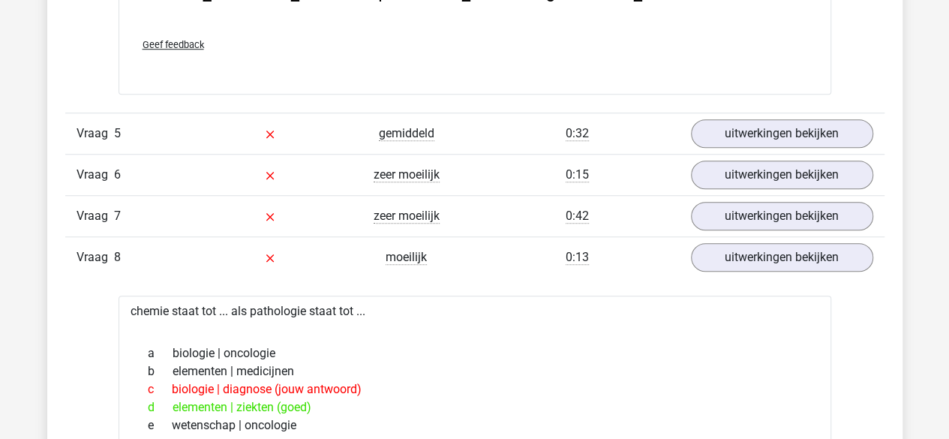
scroll to position [3400, 0]
